Goal: Transaction & Acquisition: Purchase product/service

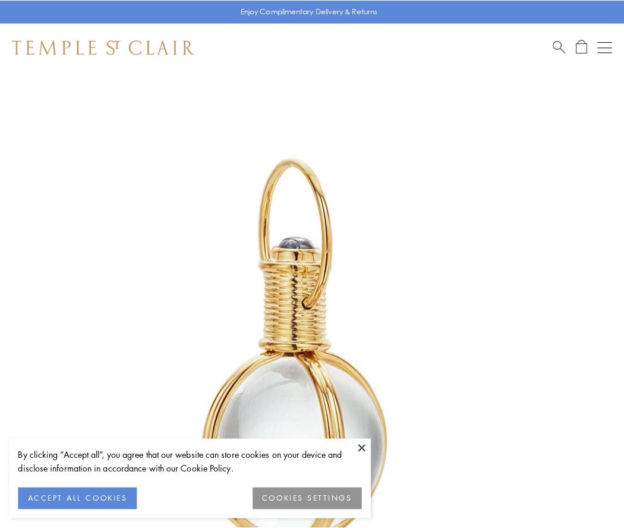
scroll to position [310, 0]
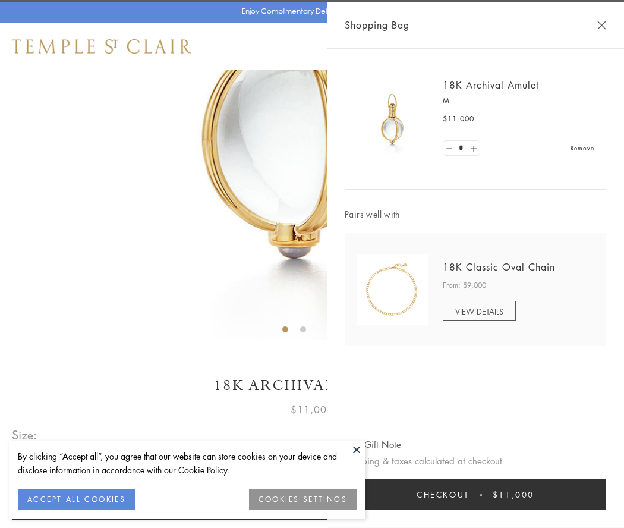
click at [475, 494] on button "Checkout $11,000" at bounding box center [475, 494] width 261 height 31
